Goal: Information Seeking & Learning: Find specific fact

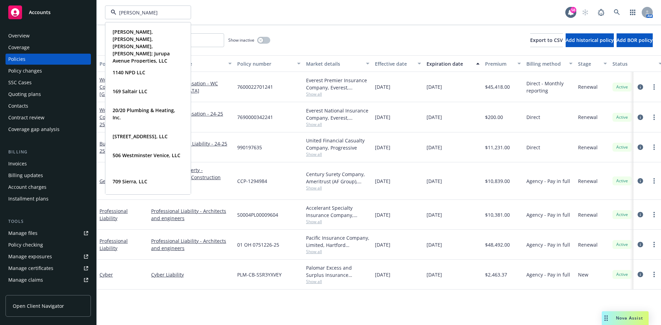
type input "[PERSON_NAME]"
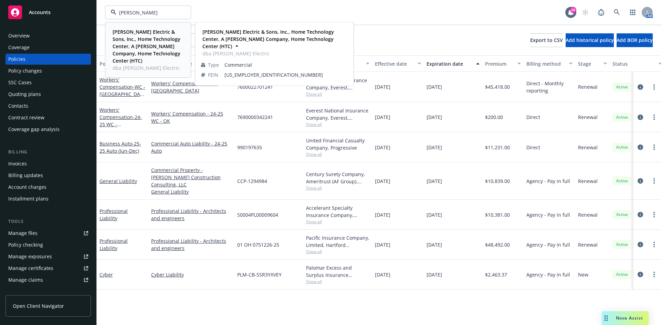
click at [149, 36] on strong "[PERSON_NAME] Electric & Sons, Inc., Home Technology Center, A [PERSON_NAME] Co…" at bounding box center [147, 46] width 68 height 35
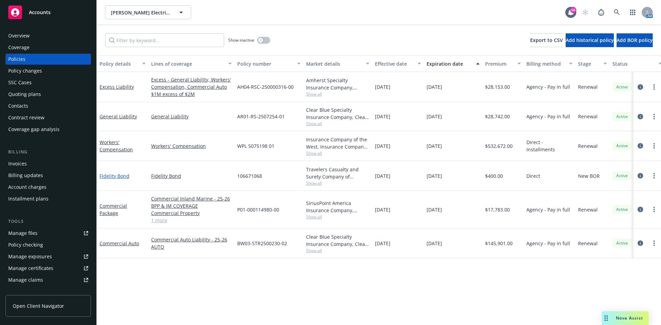
click at [119, 175] on link "Fidelity Bond" at bounding box center [114, 176] width 30 height 7
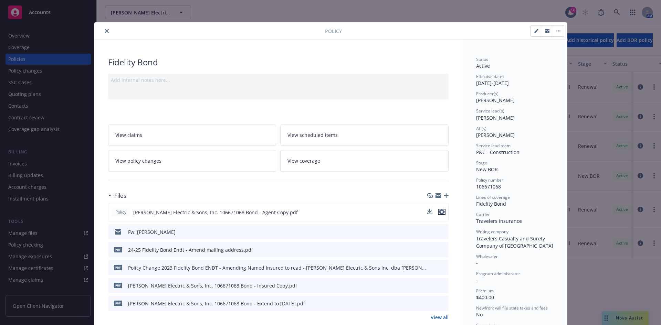
click at [439, 211] on icon "preview file" at bounding box center [442, 212] width 6 height 5
click at [440, 286] on icon "preview file" at bounding box center [442, 285] width 6 height 5
click at [31, 232] on div "Policy Fidelity Bond Add internal notes here... View claims View scheduled item…" at bounding box center [330, 162] width 661 height 325
click at [103, 29] on button "close" at bounding box center [107, 31] width 8 height 8
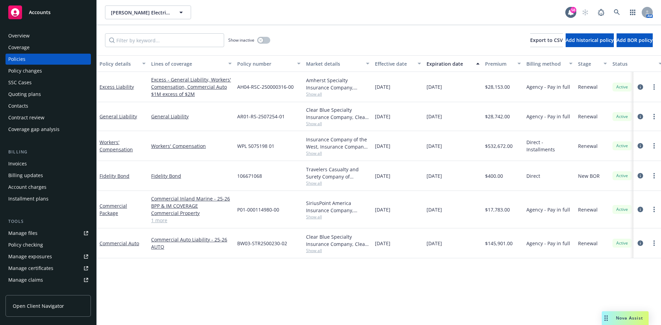
click at [39, 235] on link "Manage files" at bounding box center [48, 233] width 85 height 11
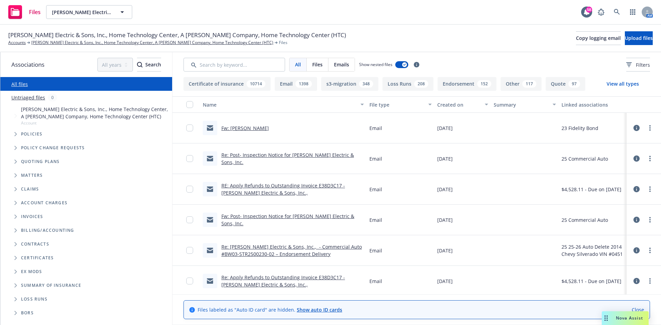
click at [17, 133] on icon "Tree Example" at bounding box center [15, 134] width 3 height 4
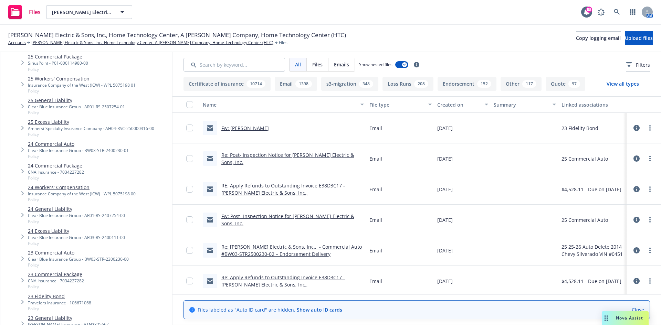
scroll to position [172, 0]
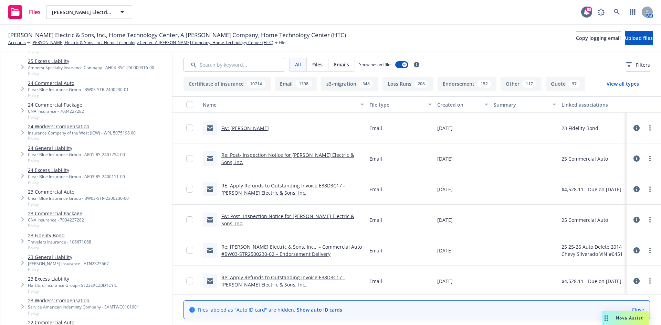
click at [59, 234] on link "23 Fidelity Bond" at bounding box center [59, 235] width 63 height 7
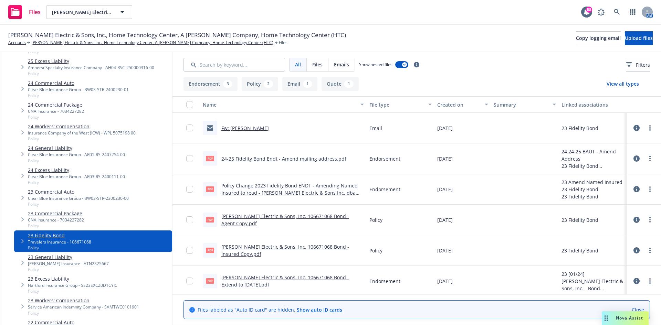
click at [301, 158] on link "24-25 Fidelity Bond Endt - Amend mailing address.pdf" at bounding box center [283, 159] width 125 height 7
click at [313, 247] on link "[PERSON_NAME] Electric & Sons, Inc. 106671068 Bond - Insured Copy.pdf" at bounding box center [285, 251] width 128 height 14
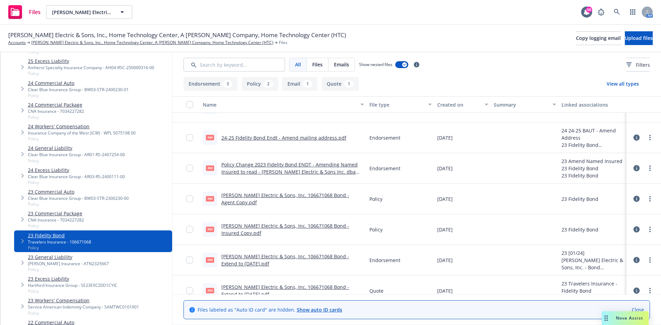
scroll to position [33, 0]
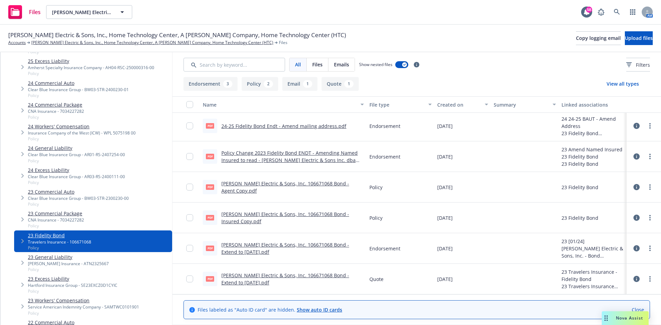
click at [250, 250] on link "[PERSON_NAME] Electric & Sons, Inc. 106671068 Bond - Extend to [DATE].pdf" at bounding box center [285, 249] width 128 height 14
click at [307, 274] on link "[PERSON_NAME] Electric & Sons, Inc. 106671068 Bond - Extend to [DATE].pdf" at bounding box center [285, 279] width 128 height 14
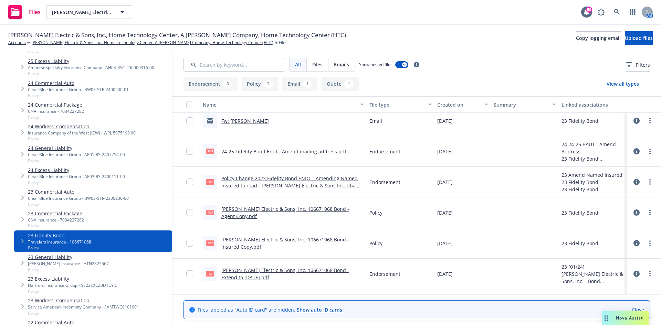
scroll to position [0, 0]
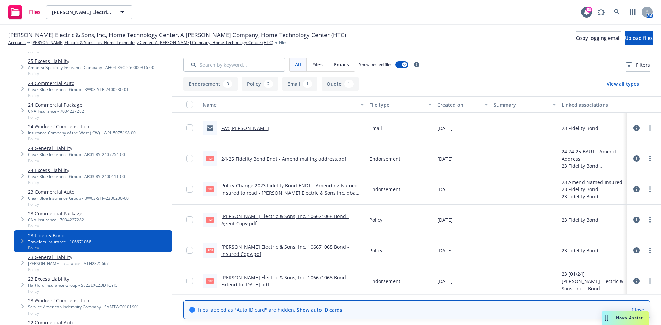
click at [279, 158] on link "24-25 Fidelity Bond Endt - Amend mailing address.pdf" at bounding box center [283, 159] width 125 height 7
click at [303, 193] on link "Policy Change 2023 Fidelity Bond ENDT - Amending Named Insured to read - [PERSO…" at bounding box center [289, 192] width 136 height 21
click at [301, 218] on link "[PERSON_NAME] Electric & Sons, Inc. 106671068 Bond - Agent Copy.pdf" at bounding box center [285, 220] width 128 height 14
click at [294, 248] on link "[PERSON_NAME] Electric & Sons, Inc. 106671068 Bond - Insured Copy.pdf" at bounding box center [285, 251] width 128 height 14
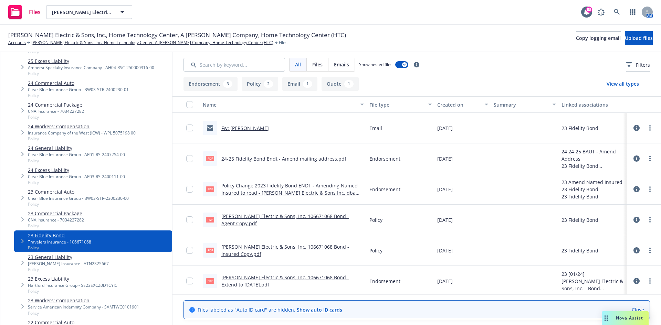
click at [633, 314] on div "Nova Assist" at bounding box center [625, 319] width 47 height 14
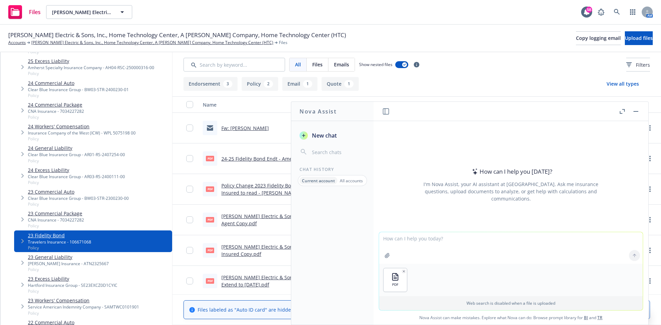
click at [424, 254] on textarea at bounding box center [511, 248] width 264 height 32
type textarea "what amount is available for claim purposes including inflation guard"
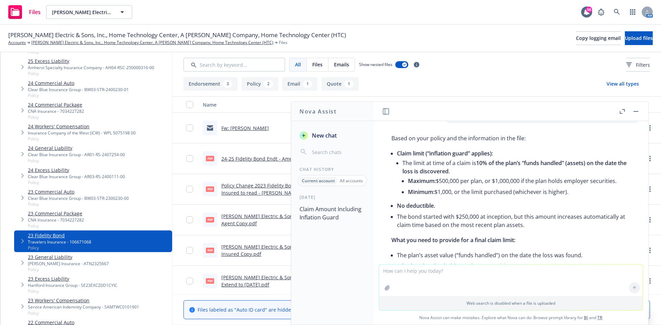
scroll to position [30, 0]
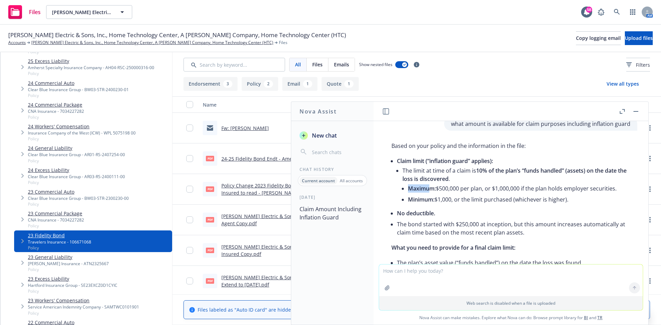
drag, startPoint x: 435, startPoint y: 189, endPoint x: 545, endPoint y: 181, distance: 110.4
click at [545, 179] on li "The limit at time of a claim is 10% of the plan’s “funds handled” (assets) on t…" at bounding box center [516, 185] width 228 height 41
click at [405, 274] on textarea at bounding box center [511, 281] width 264 height 32
type textarea "how does that apply if the plan assets are $350,000"
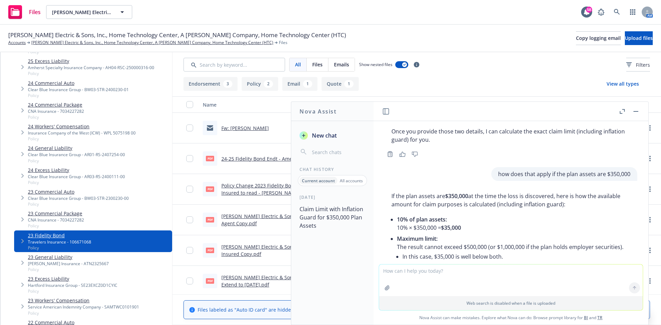
scroll to position [0, 0]
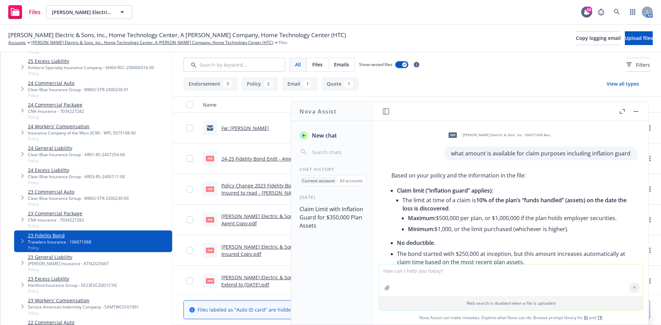
click at [639, 113] on button "button" at bounding box center [636, 111] width 8 height 8
